Goal: Obtain resource: Download file/media

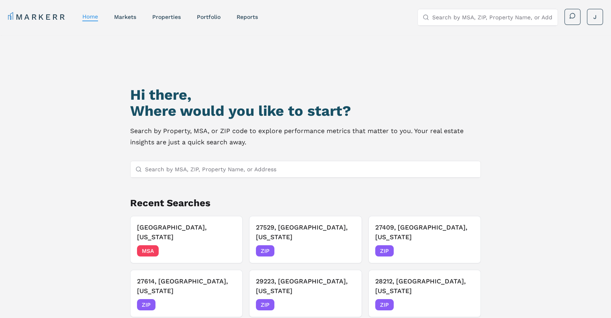
click at [309, 166] on input "Search by MSA, ZIP, Property Name, or Address" at bounding box center [310, 169] width 331 height 16
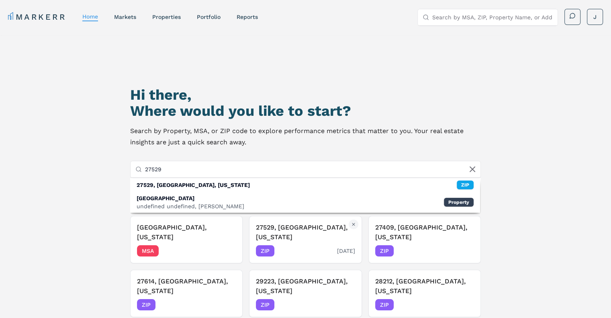
type input "27529"
click at [286, 234] on h3 "27529, [GEOGRAPHIC_DATA], [US_STATE]" at bounding box center [305, 232] width 99 height 19
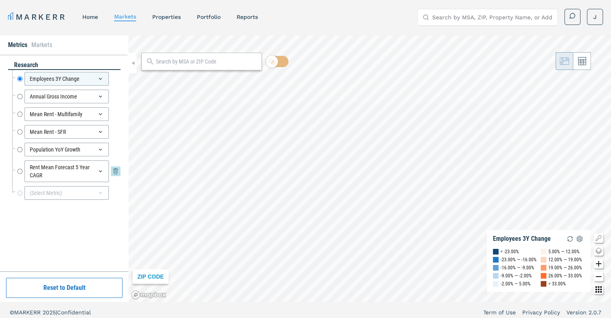
click at [19, 170] on input "Rent Mean Forecast 5 Year CAGR" at bounding box center [19, 171] width 5 height 22
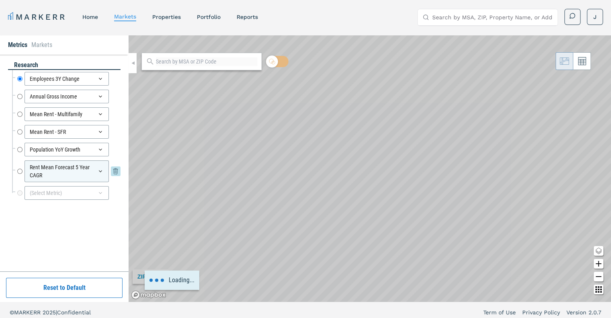
radio input "false"
radio input "true"
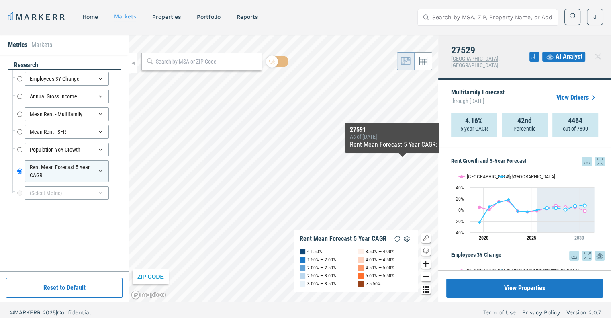
click at [582, 157] on icon at bounding box center [587, 162] width 10 height 10
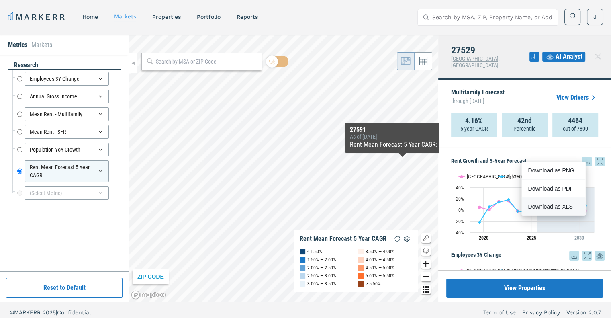
click at [552, 208] on div "Download as XLS" at bounding box center [551, 207] width 46 height 8
